Goal: Task Accomplishment & Management: Complete application form

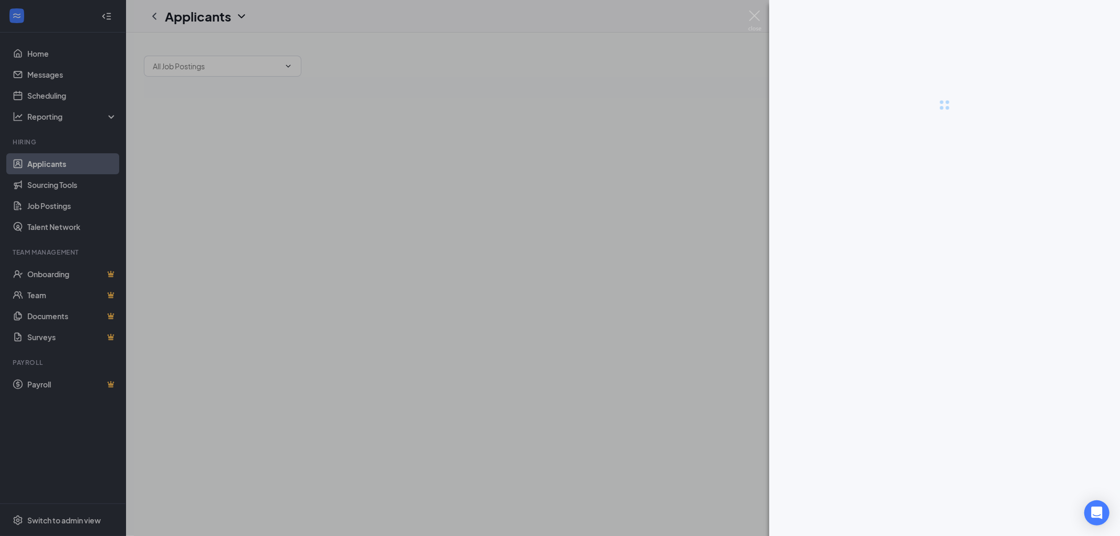
click at [924, 514] on div at bounding box center [944, 268] width 351 height 536
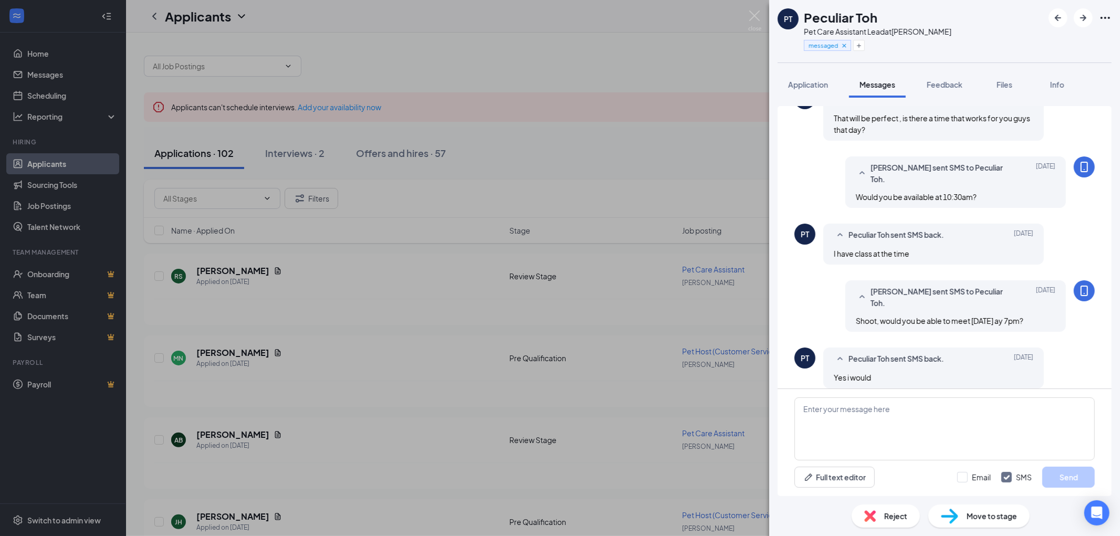
scroll to position [391, 0]
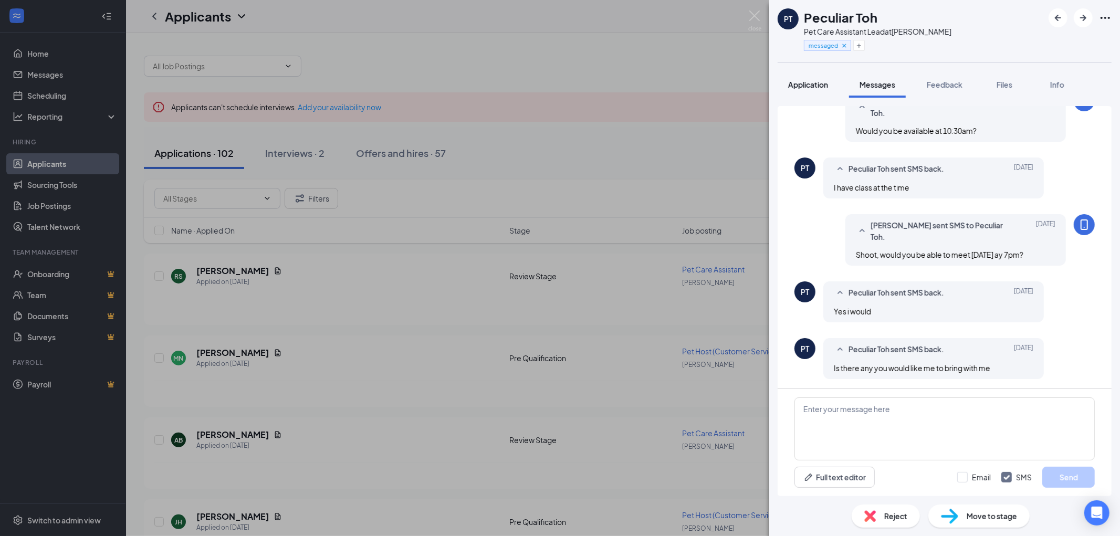
click at [794, 91] on button "Application" at bounding box center [808, 84] width 61 height 26
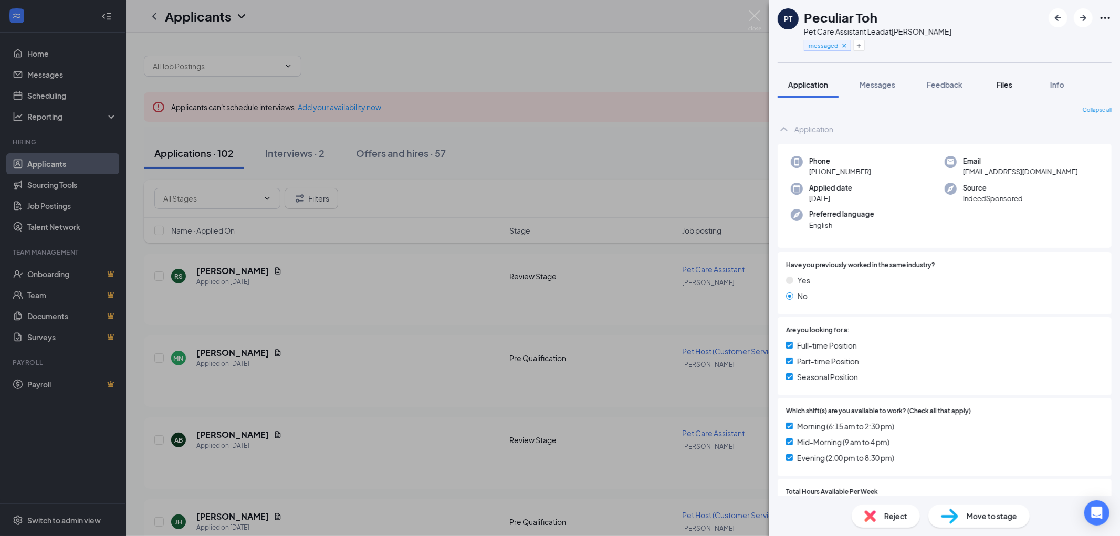
click at [1003, 81] on span "Files" at bounding box center [1005, 84] width 16 height 9
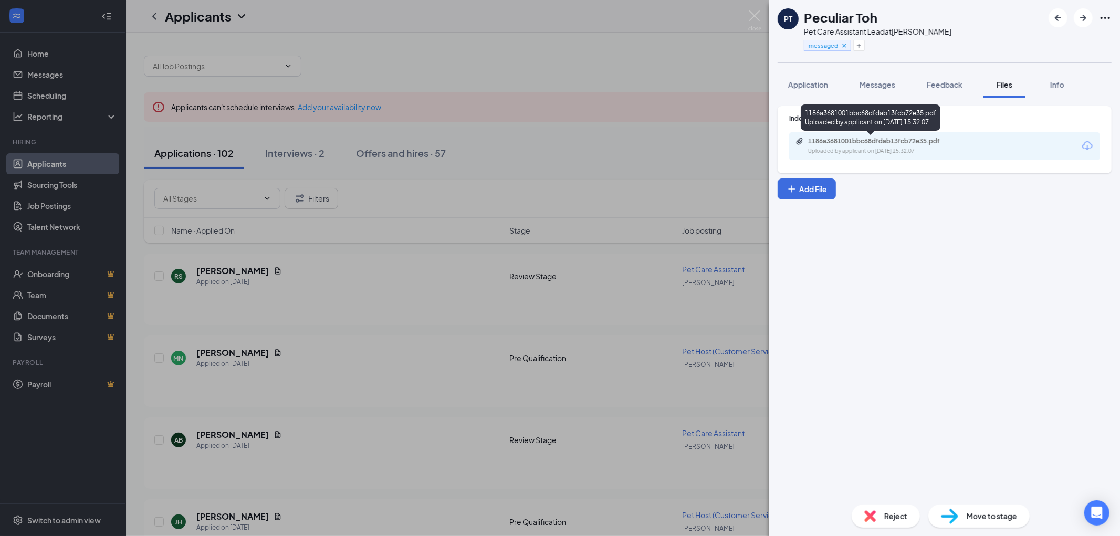
click at [869, 140] on div "1186a3681001bbc68dfdab13fcb72e35.pdf" at bounding box center [881, 141] width 147 height 8
click at [869, 90] on button "Messages" at bounding box center [877, 84] width 57 height 26
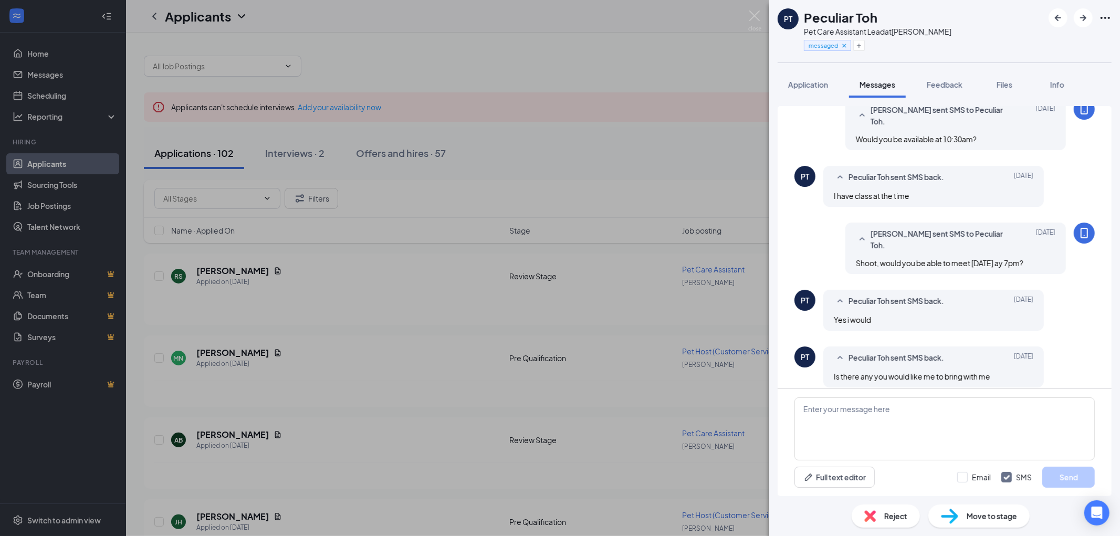
scroll to position [391, 0]
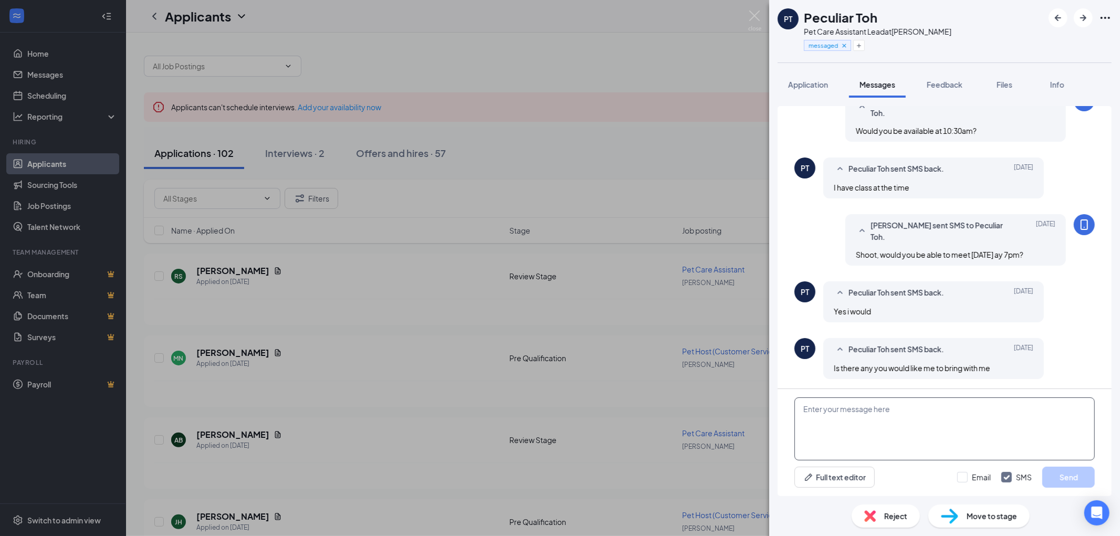
click at [868, 408] on textarea at bounding box center [945, 429] width 300 height 63
type textarea "Sounds good, we'll see you then! No need to bring anything else."
click at [1076, 479] on button "Send" at bounding box center [1068, 477] width 53 height 21
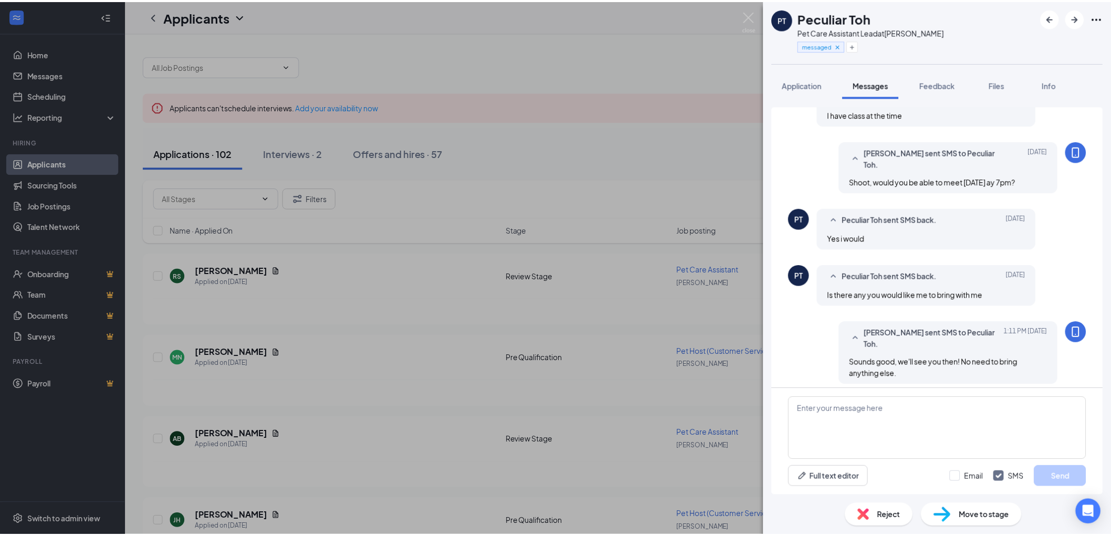
scroll to position [469, 0]
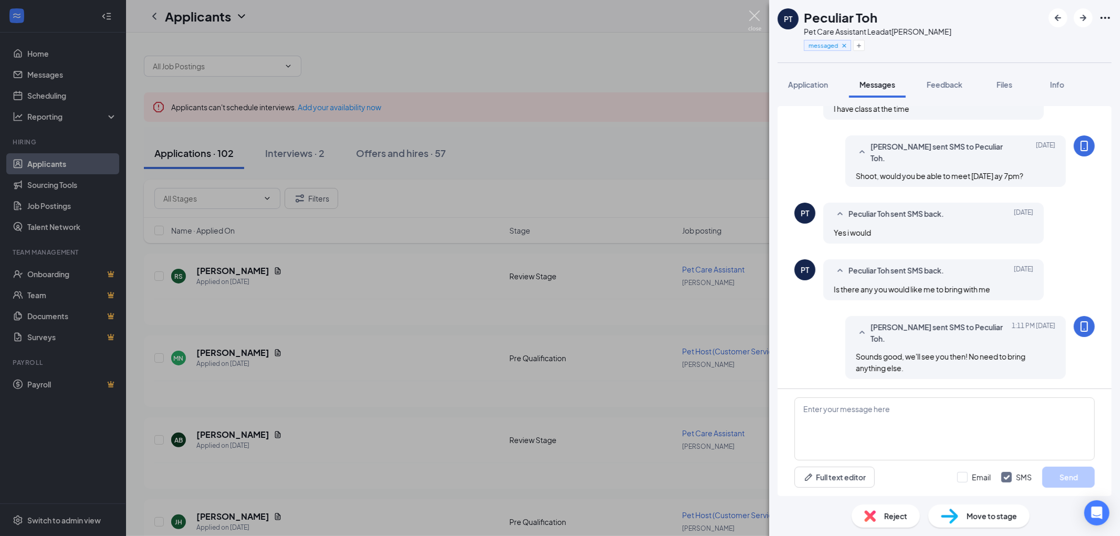
click at [753, 18] on img at bounding box center [754, 21] width 13 height 20
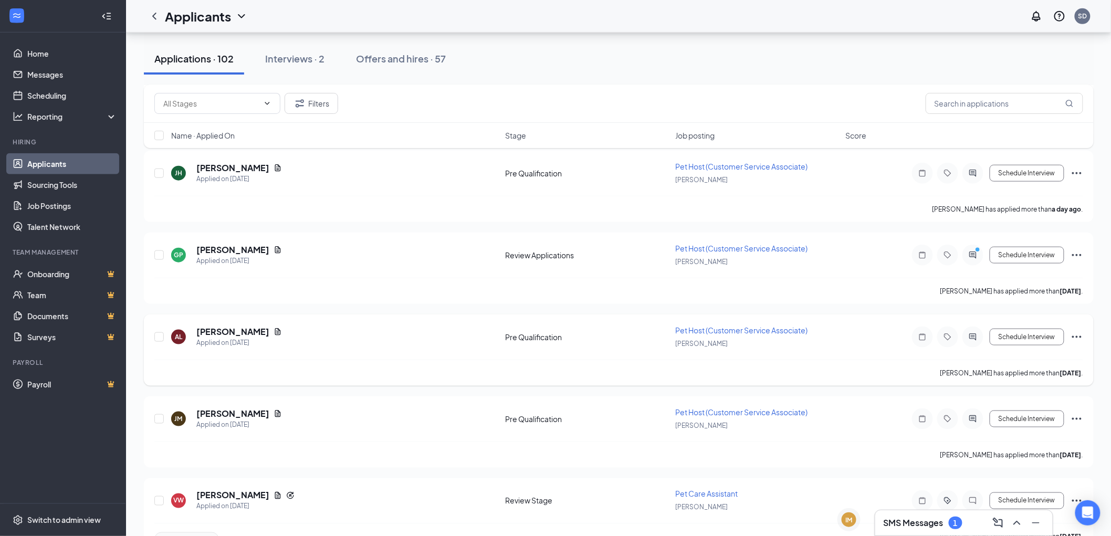
scroll to position [350, 0]
click at [932, 521] on h3 "SMS Messages" at bounding box center [914, 523] width 60 height 12
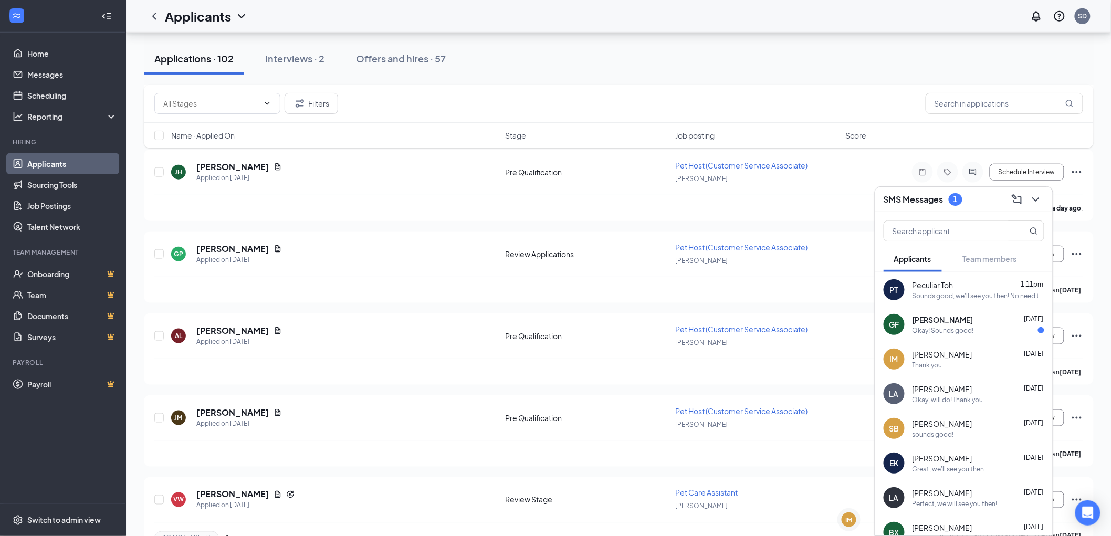
click at [989, 331] on div "Okay! Sounds good!" at bounding box center [979, 330] width 132 height 9
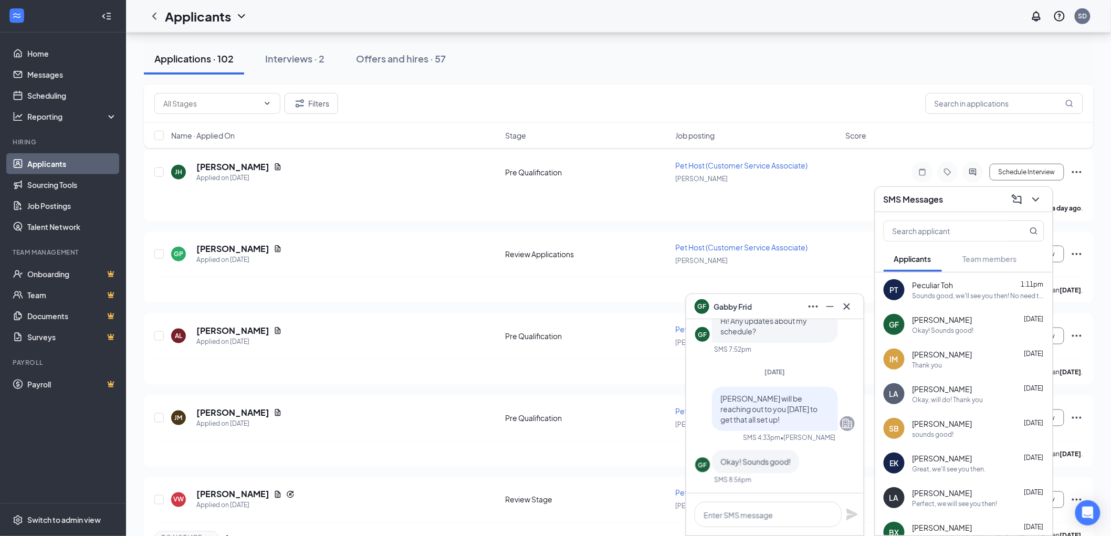
click at [769, 307] on div "GF [PERSON_NAME]" at bounding box center [775, 306] width 161 height 17
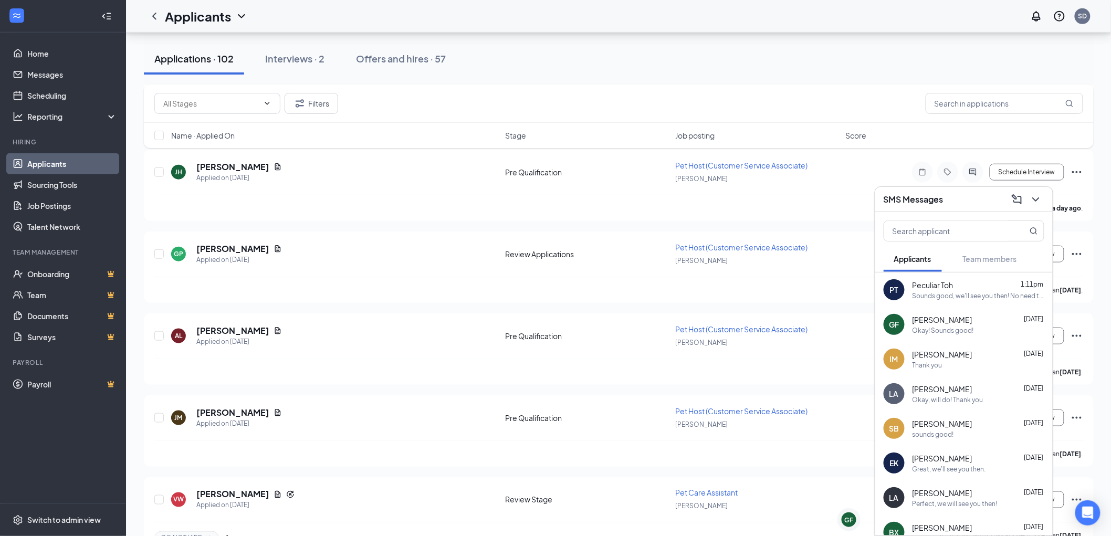
click at [915, 195] on h3 "SMS Messages" at bounding box center [914, 200] width 60 height 12
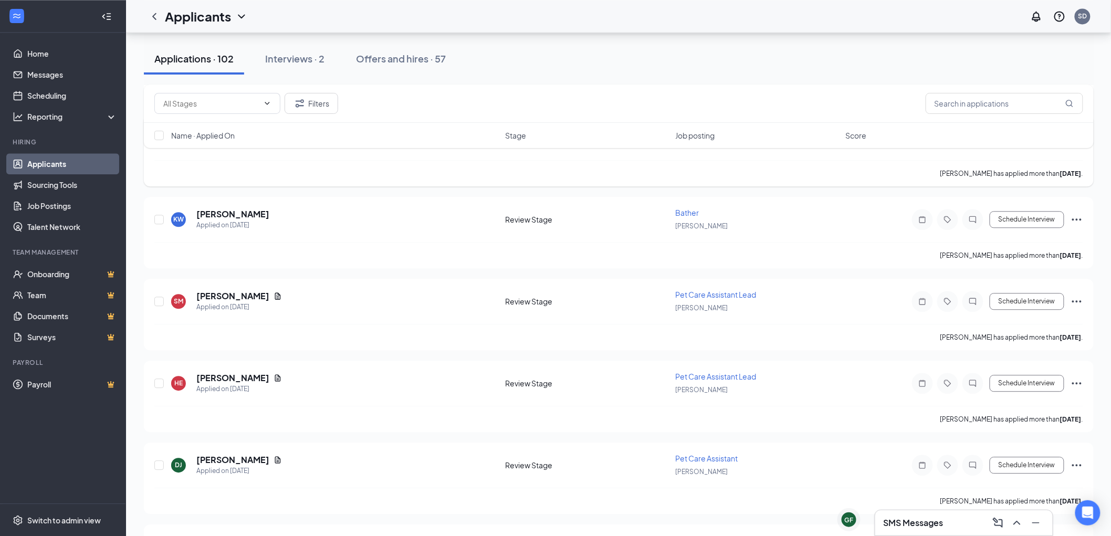
scroll to position [888, 0]
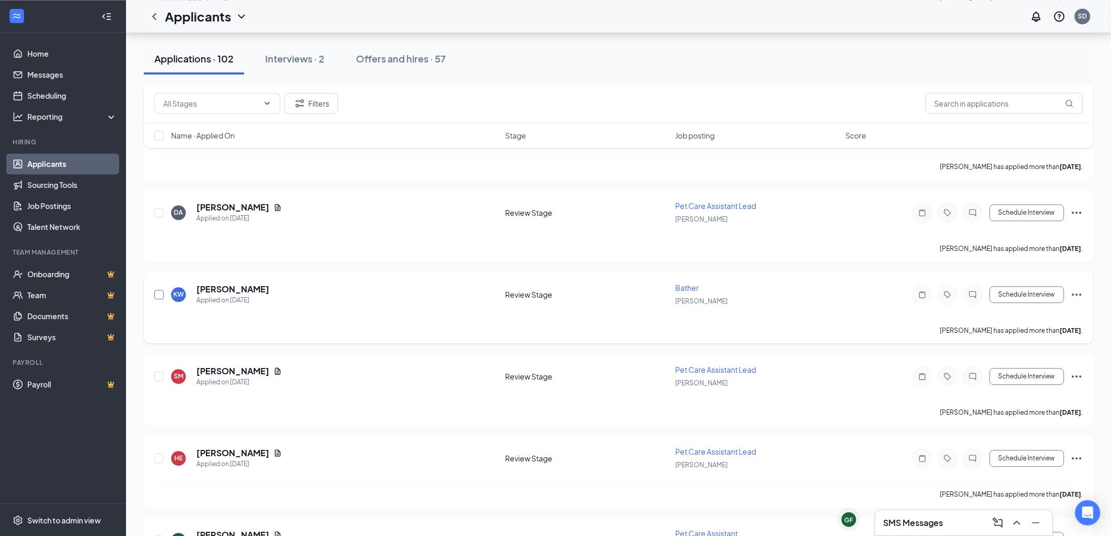
click at [154, 290] on input "checkbox" at bounding box center [158, 294] width 9 height 9
checkbox input "true"
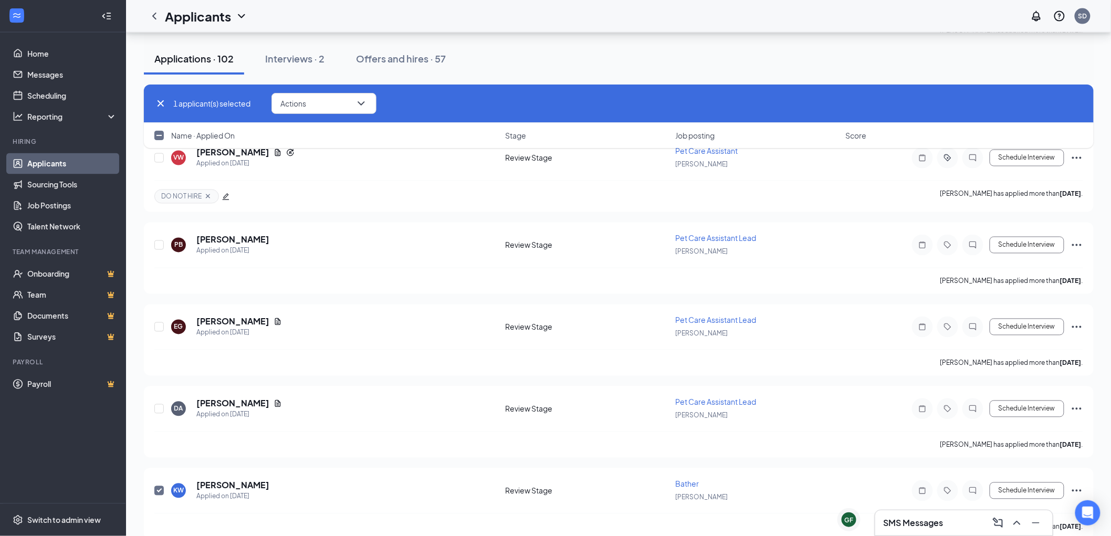
scroll to position [654, 0]
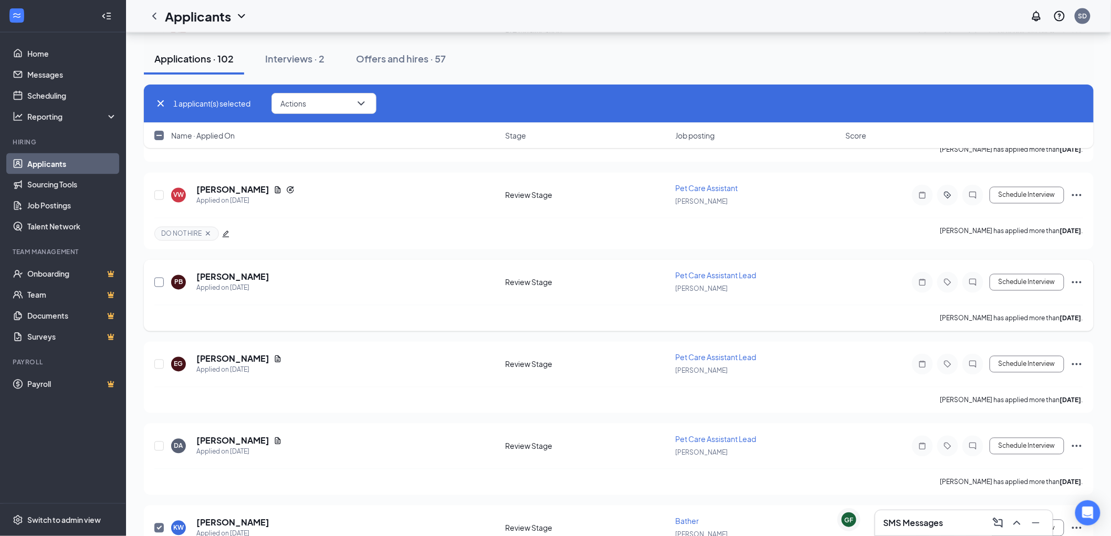
click at [160, 279] on input "checkbox" at bounding box center [158, 282] width 9 height 9
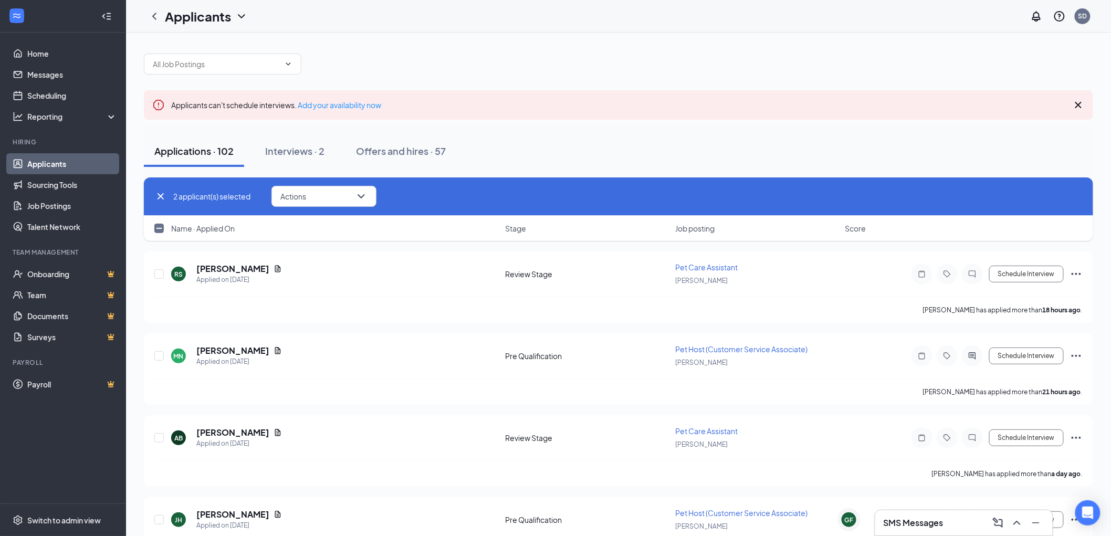
scroll to position [0, 0]
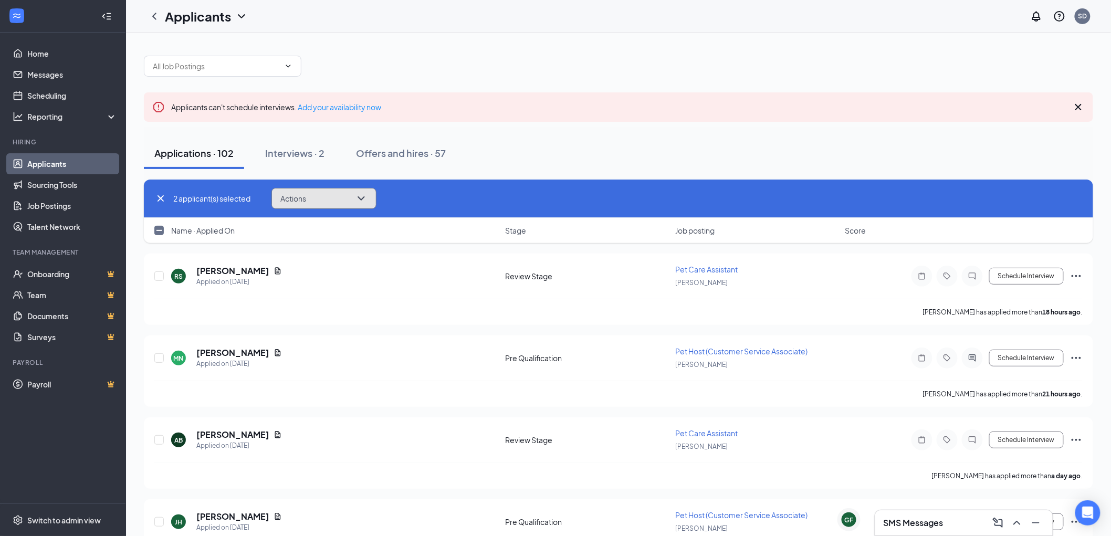
click at [321, 192] on button "Actions" at bounding box center [324, 198] width 105 height 21
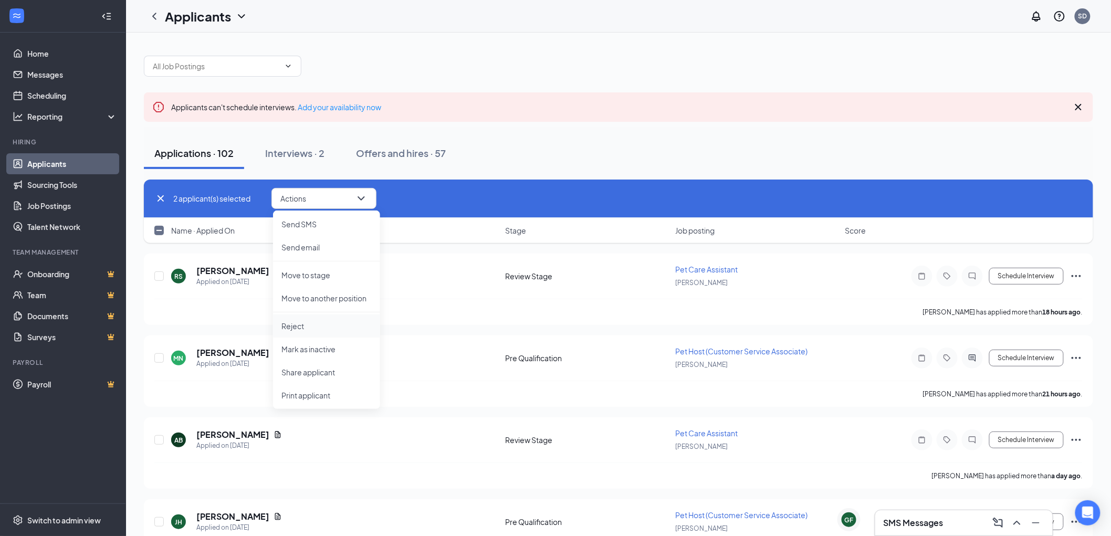
click at [335, 328] on p "Reject" at bounding box center [326, 326] width 90 height 11
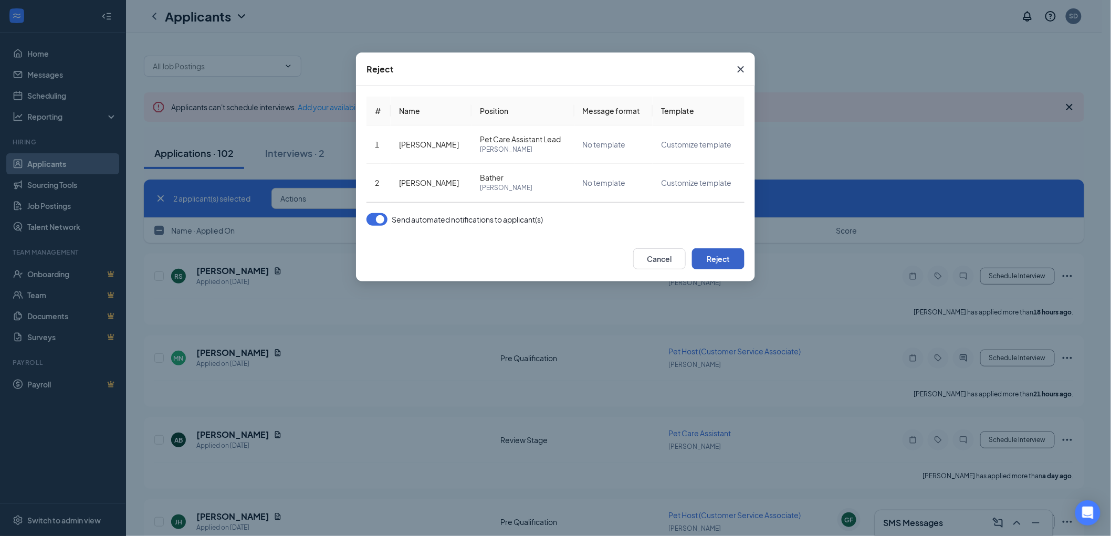
click at [702, 253] on button "Reject" at bounding box center [718, 258] width 53 height 21
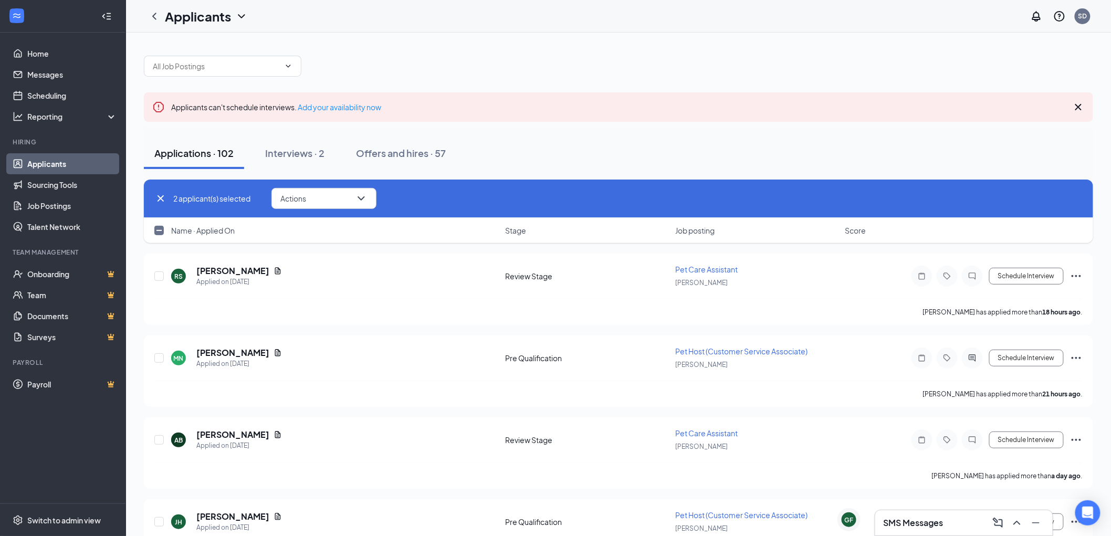
checkbox input "false"
click at [421, 48] on div at bounding box center [618, 61] width 949 height 32
